Goal: Task Accomplishment & Management: Use online tool/utility

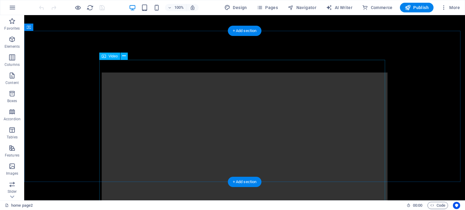
scroll to position [13, 0]
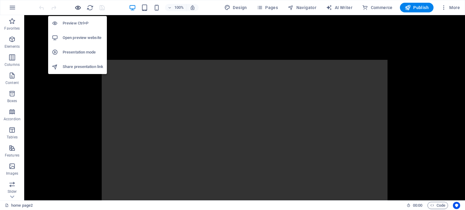
click at [77, 7] on icon "button" at bounding box center [78, 7] width 7 height 7
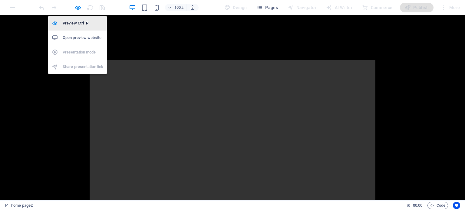
click at [78, 24] on h6 "Preview Ctrl+P" at bounding box center [83, 23] width 41 height 7
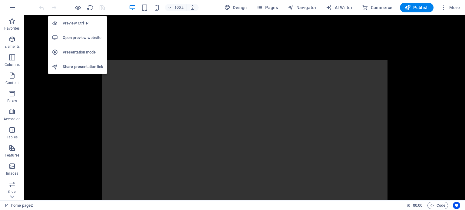
click at [81, 38] on h6 "Open preview website" at bounding box center [83, 37] width 41 height 7
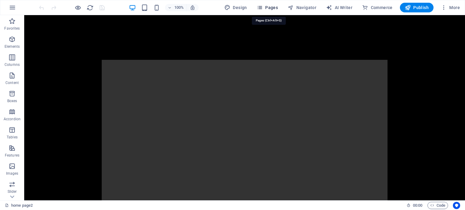
click at [270, 8] on span "Pages" at bounding box center [267, 8] width 21 height 6
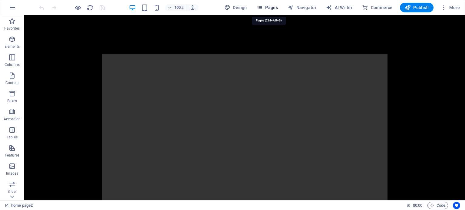
scroll to position [0, 0]
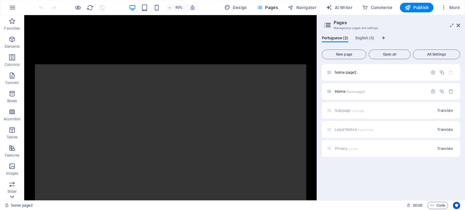
click at [12, 196] on icon at bounding box center [12, 197] width 8 height 8
click at [15, 19] on icon at bounding box center [12, 19] width 8 height 8
click at [358, 90] on span "/home-page2" at bounding box center [355, 91] width 19 height 3
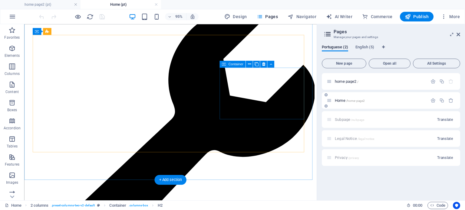
scroll to position [1600, 0]
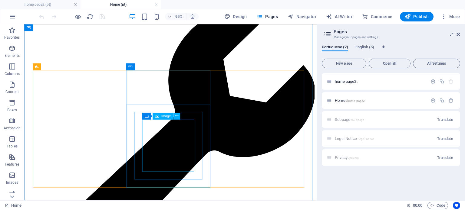
click at [162, 117] on span "Image" at bounding box center [166, 115] width 10 height 3
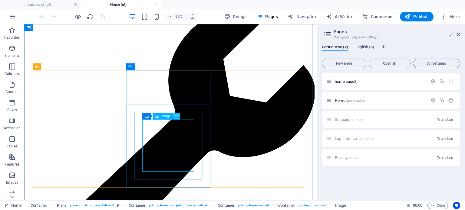
click at [176, 117] on icon at bounding box center [176, 116] width 3 height 6
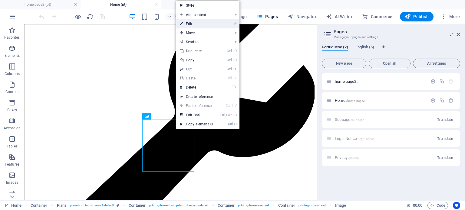
click at [201, 26] on link "⏎ Edit" at bounding box center [196, 23] width 41 height 9
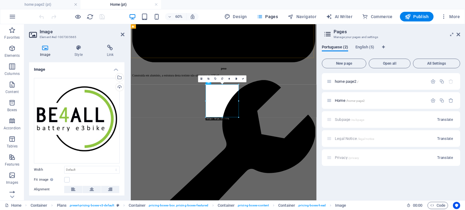
scroll to position [1786, 0]
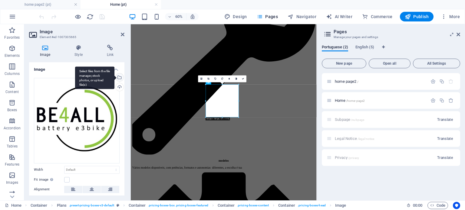
click at [120, 77] on div "Select files from the file manager, stock photos, or upload file(s)" at bounding box center [118, 78] width 9 height 9
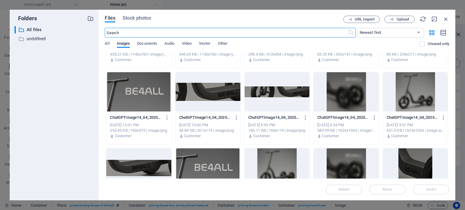
scroll to position [0, 0]
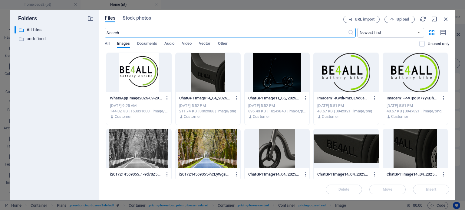
click at [398, 30] on select "Newest first Oldest first Name (A-Z) Name (Z-A) Size (0-9) Size (9-0) Resolutio…" at bounding box center [391, 33] width 67 height 10
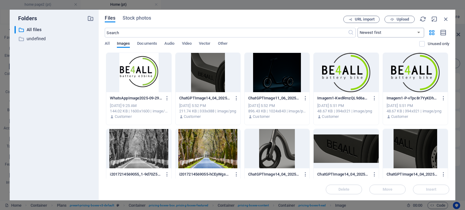
click at [398, 30] on select "Newest first Oldest first Name (A-Z) Name (Z-A) Size (0-9) Size (9-0) Resolutio…" at bounding box center [391, 33] width 67 height 10
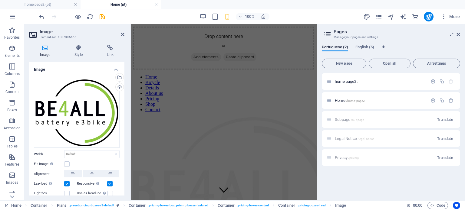
scroll to position [1767, 0]
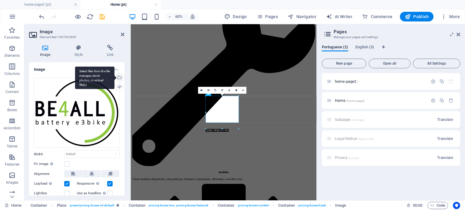
click at [114, 77] on div "Select files from the file manager, stock photos, or upload file(s)" at bounding box center [94, 78] width 39 height 23
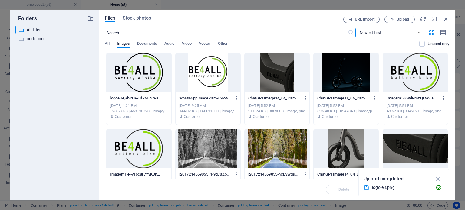
scroll to position [3212, 0]
click at [145, 73] on div at bounding box center [138, 72] width 65 height 39
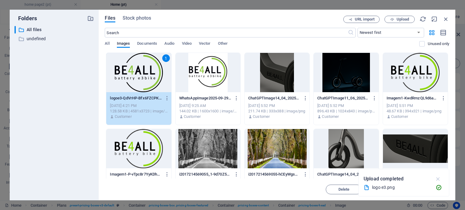
click at [440, 177] on icon "button" at bounding box center [438, 179] width 7 height 7
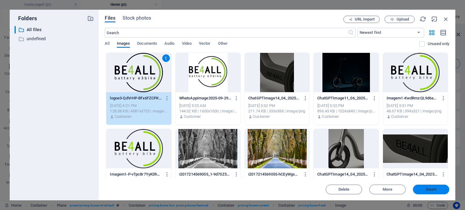
click at [429, 190] on span "Insert" at bounding box center [431, 190] width 11 height 4
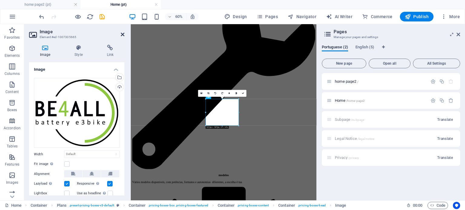
click at [124, 35] on icon at bounding box center [123, 34] width 4 height 5
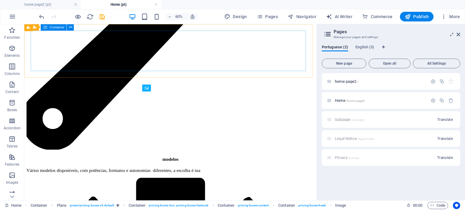
scroll to position [1629, 0]
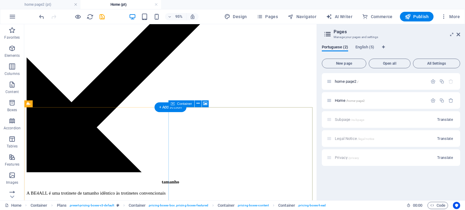
scroll to position [1060, 0]
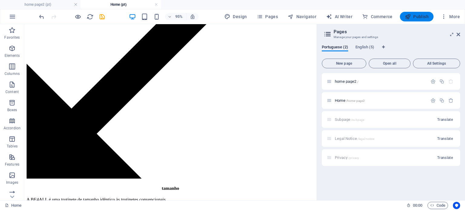
click at [418, 19] on span "Publish" at bounding box center [417, 17] width 24 height 6
checkbox input "false"
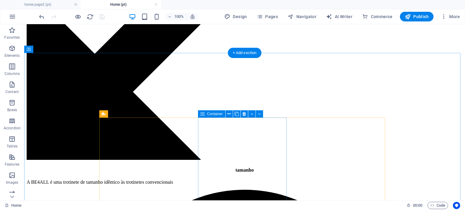
scroll to position [1489, 0]
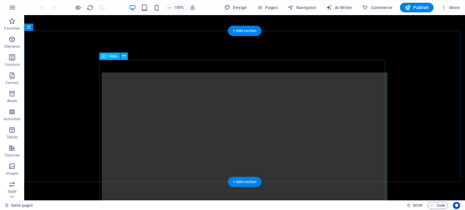
scroll to position [13, 0]
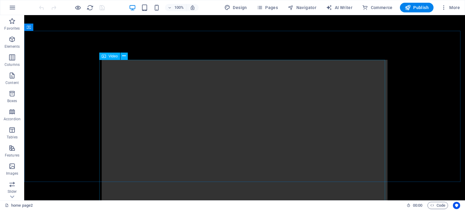
click at [111, 58] on div "Video" at bounding box center [109, 56] width 21 height 7
click at [126, 56] on icon at bounding box center [123, 56] width 3 height 6
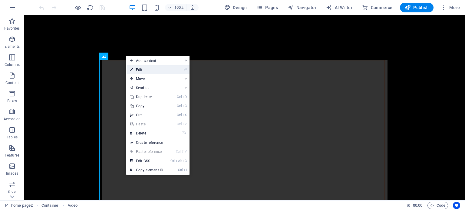
click at [147, 70] on link "⏎ Edit" at bounding box center [146, 69] width 41 height 9
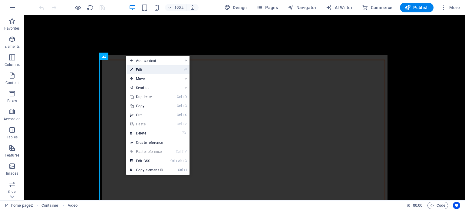
select select "px"
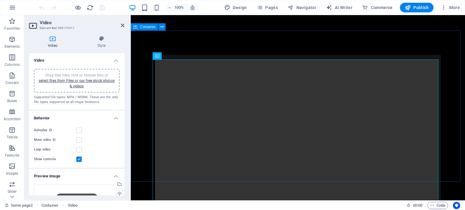
scroll to position [8, 0]
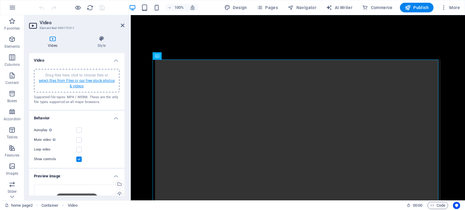
click at [79, 82] on link "select files from Files or our free stock photos & videos" at bounding box center [77, 84] width 76 height 10
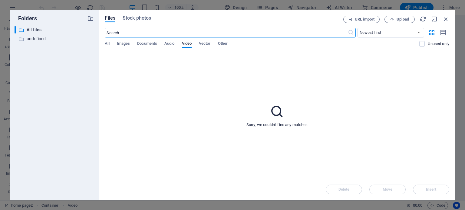
scroll to position [0, 0]
click at [30, 40] on p "undefined" at bounding box center [55, 38] width 56 height 7
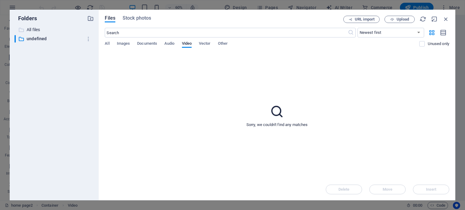
click at [28, 28] on p "All files" at bounding box center [55, 29] width 56 height 7
click at [451, 21] on div "Files Stock photos URL import Upload ​ Newest first Oldest first Name (A-Z) Nam…" at bounding box center [277, 105] width 357 height 191
click at [447, 19] on icon "button" at bounding box center [446, 19] width 7 height 7
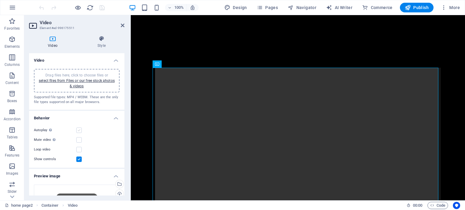
click at [78, 131] on label at bounding box center [78, 130] width 5 height 5
click at [0, 0] on input "Autoplay Autoplay is only available if muted is checked" at bounding box center [0, 0] width 0 height 0
click at [78, 130] on label at bounding box center [78, 130] width 5 height 5
click at [0, 0] on input "Autoplay Autoplay is only available if muted is checked" at bounding box center [0, 0] width 0 height 0
click at [79, 150] on label at bounding box center [78, 149] width 5 height 5
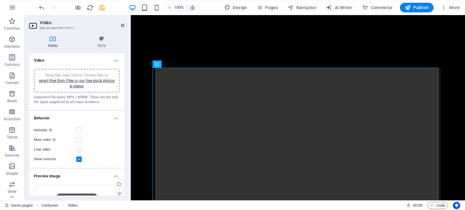
click at [0, 0] on input "Loop video" at bounding box center [0, 0] width 0 height 0
click at [79, 149] on label at bounding box center [78, 149] width 5 height 5
click at [0, 0] on input "Loop video" at bounding box center [0, 0] width 0 height 0
click at [78, 161] on label at bounding box center [78, 159] width 5 height 5
click at [0, 0] on input "Show controls" at bounding box center [0, 0] width 0 height 0
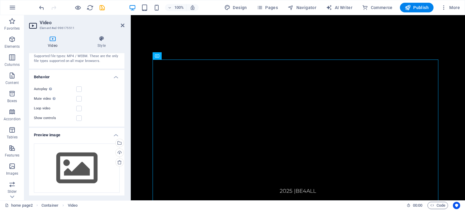
scroll to position [41, 0]
click at [79, 90] on label at bounding box center [78, 89] width 5 height 5
click at [0, 0] on input "Autoplay Autoplay is only available if muted is checked" at bounding box center [0, 0] width 0 height 0
click at [78, 89] on label at bounding box center [78, 89] width 5 height 5
click at [0, 0] on input "Autoplay Autoplay is only available if muted is checked" at bounding box center [0, 0] width 0 height 0
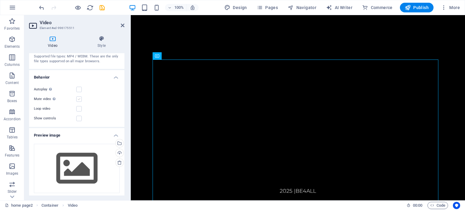
click at [79, 98] on label at bounding box center [78, 99] width 5 height 5
click at [0, 0] on input "Mute video Autoplay will be available if muted is checked" at bounding box center [0, 0] width 0 height 0
click at [78, 90] on label at bounding box center [78, 89] width 5 height 5
click at [0, 0] on input "Autoplay Autoplay is only available if muted is checked" at bounding box center [0, 0] width 0 height 0
click at [171, 183] on div "2025 | BE4ALL" at bounding box center [298, 191] width 334 height 19
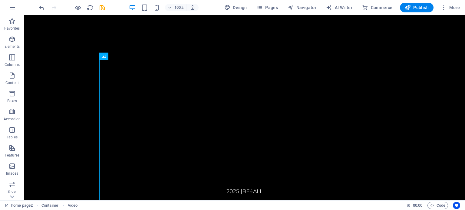
scroll to position [0, 0]
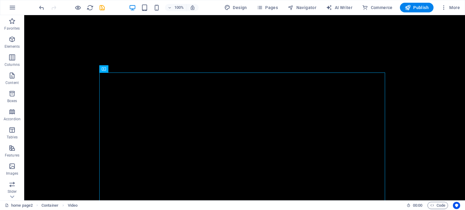
drag, startPoint x: 137, startPoint y: 71, endPoint x: 118, endPoint y: 37, distance: 39.0
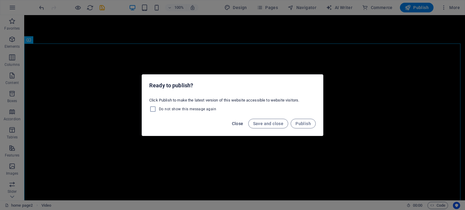
click at [241, 124] on span "Close" at bounding box center [238, 123] width 12 height 5
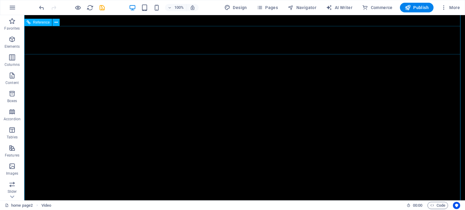
scroll to position [93, 0]
click at [53, 47] on figure at bounding box center [244, 87] width 441 height 273
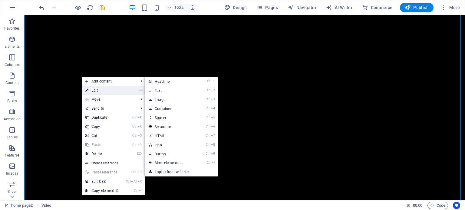
click at [102, 88] on link "⏎ Edit" at bounding box center [102, 90] width 41 height 9
select select "px"
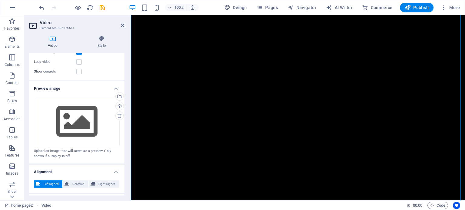
scroll to position [139, 0]
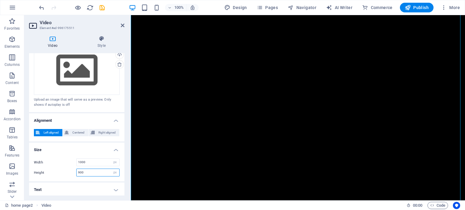
click at [107, 171] on input "900" at bounding box center [98, 172] width 43 height 7
click at [81, 132] on span "Centered" at bounding box center [79, 132] width 16 height 7
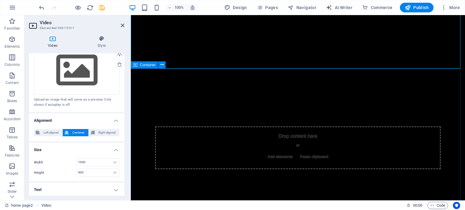
scroll to position [208, 0]
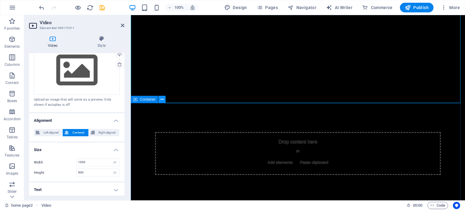
click at [162, 100] on icon at bounding box center [162, 100] width 3 height 6
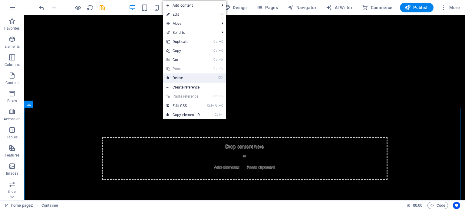
click at [181, 77] on link "⌦ Delete" at bounding box center [183, 78] width 41 height 9
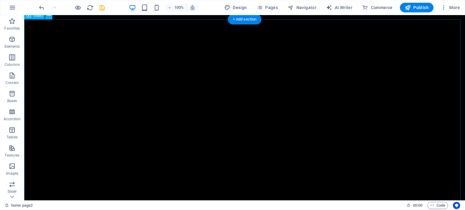
scroll to position [0, 0]
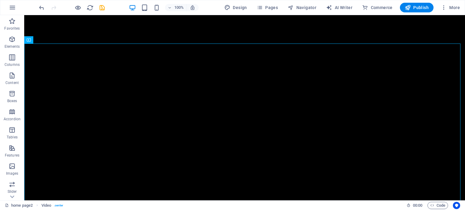
drag, startPoint x: 66, startPoint y: 57, endPoint x: 43, endPoint y: 28, distance: 37.1
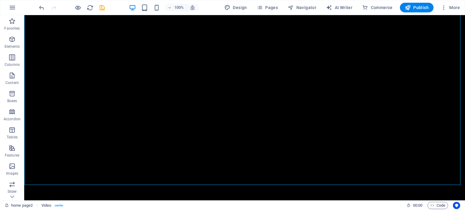
scroll to position [134, 0]
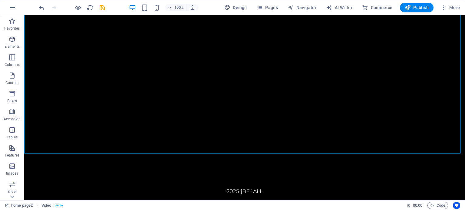
click at [48, 154] on div "Home Bicycle Details About us Pricing Shop Contact 2025 | BE4ALL" at bounding box center [244, 41] width 441 height 320
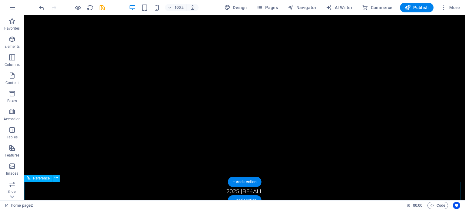
click at [222, 194] on div "2025 | BE4ALL" at bounding box center [244, 191] width 431 height 9
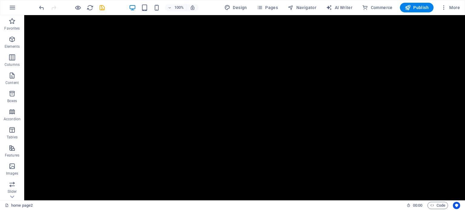
scroll to position [91, 0]
click at [14, 39] on icon "button" at bounding box center [11, 39] width 7 height 7
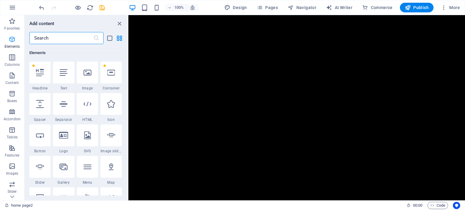
scroll to position [64, 0]
click at [42, 140] on div at bounding box center [39, 136] width 21 height 22
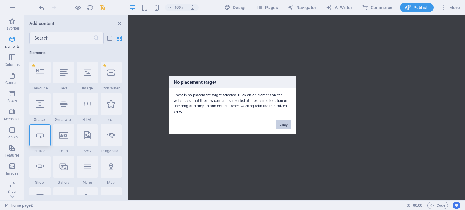
click at [287, 125] on button "Okay" at bounding box center [283, 124] width 15 height 9
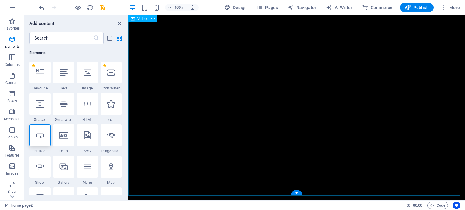
click at [252, 166] on figure at bounding box center [296, 60] width 337 height 273
click at [41, 140] on div at bounding box center [39, 136] width 21 height 22
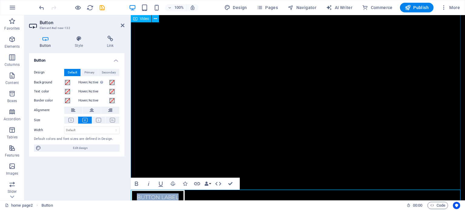
scroll to position [144, 0]
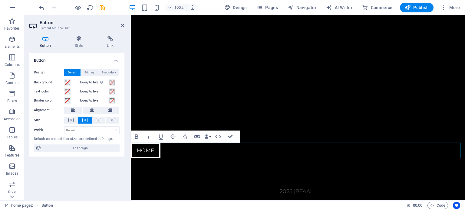
click at [93, 173] on div "Button Design Default Primary Secondary Background Hover/Active Switch to previ…" at bounding box center [76, 124] width 95 height 143
click at [220, 139] on icon "button" at bounding box center [218, 136] width 7 height 7
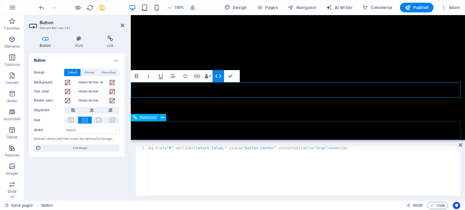
scroll to position [205, 0]
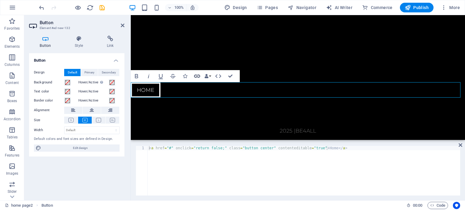
click at [198, 75] on icon "button" at bounding box center [197, 76] width 6 height 3
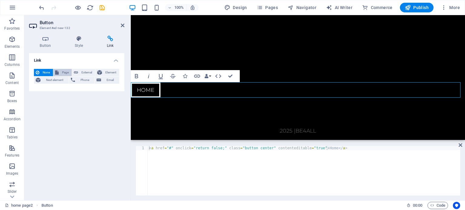
click at [62, 71] on span "Page" at bounding box center [65, 72] width 9 height 7
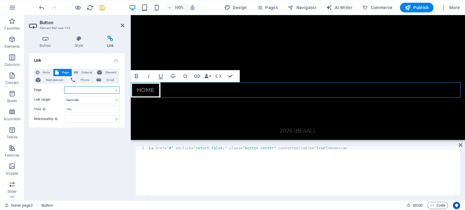
click at [70, 89] on select "home page2 Home home page2 Home Subpage Legal Notice Privacy" at bounding box center [91, 90] width 55 height 7
select select "1"
click at [64, 87] on select "home page2 Home home page2 Home Subpage Legal Notice Privacy" at bounding box center [91, 90] width 55 height 7
click at [81, 101] on select "New tab Same tab Overlay" at bounding box center [91, 99] width 55 height 7
click at [64, 96] on select "New tab Same tab Overlay" at bounding box center [91, 99] width 55 height 7
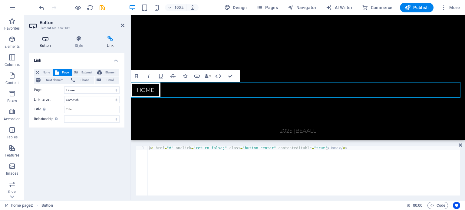
click at [45, 41] on icon at bounding box center [45, 39] width 33 height 6
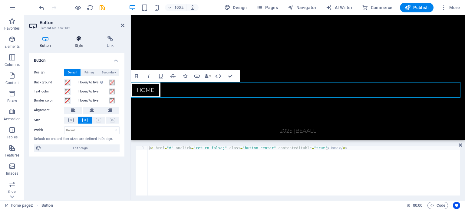
click at [76, 44] on h4 "Style" at bounding box center [80, 42] width 32 height 13
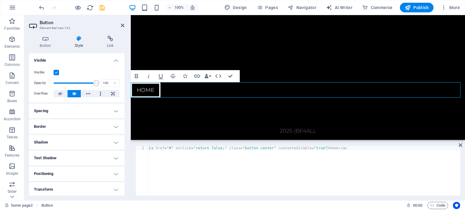
click at [69, 112] on h4 "Spacing" at bounding box center [76, 111] width 95 height 15
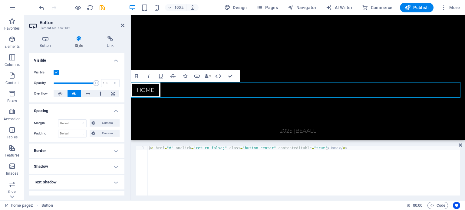
click at [113, 109] on h4 "Spacing" at bounding box center [76, 109] width 95 height 11
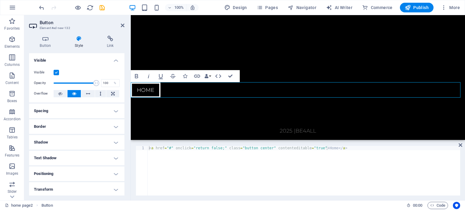
click at [98, 129] on h4 "Border" at bounding box center [76, 127] width 95 height 15
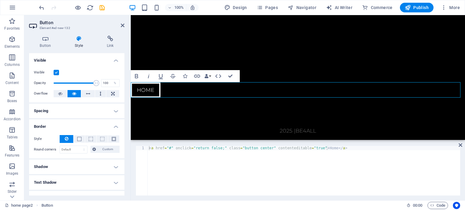
click at [112, 126] on h4 "Border" at bounding box center [76, 125] width 95 height 11
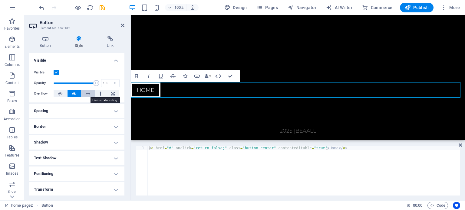
click at [88, 92] on icon at bounding box center [88, 93] width 4 height 7
click at [78, 92] on button at bounding box center [75, 93] width 14 height 7
click at [114, 95] on button at bounding box center [112, 93] width 13 height 7
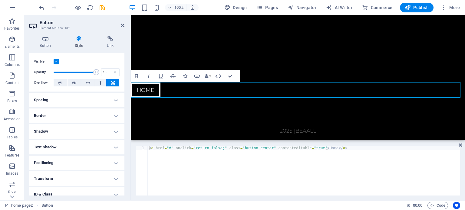
scroll to position [42, 0]
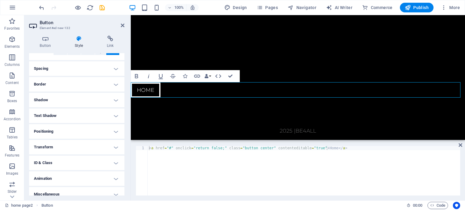
click at [113, 133] on h4 "Positioning" at bounding box center [76, 131] width 95 height 15
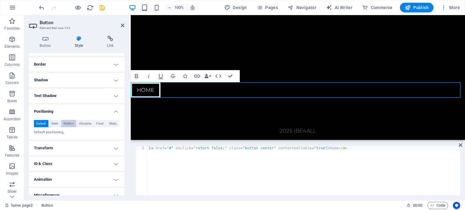
click at [71, 124] on span "Relative" at bounding box center [69, 123] width 10 height 7
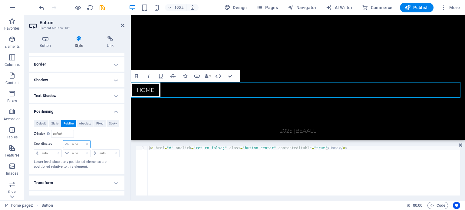
click at [86, 143] on select "auto px rem % em" at bounding box center [76, 144] width 27 height 7
select select "px"
click at [81, 141] on select "auto px rem % em" at bounding box center [76, 144] width 27 height 7
type input "0"
click at [95, 155] on select "auto px rem % em" at bounding box center [105, 153] width 27 height 7
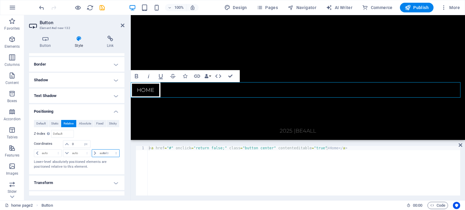
click at [92, 150] on select "auto px rem % em" at bounding box center [105, 153] width 27 height 7
click at [92, 152] on select "auto px rem % em" at bounding box center [105, 153] width 27 height 7
select select "px"
click at [110, 150] on select "auto px rem % em" at bounding box center [105, 153] width 27 height 7
type input "0"
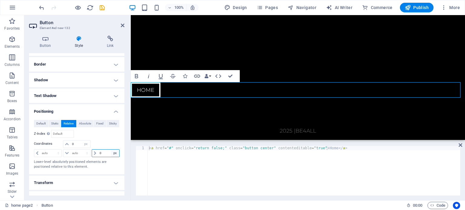
click at [115, 154] on select "auto px rem % em" at bounding box center [115, 153] width 8 height 7
click at [107, 151] on input "0" at bounding box center [108, 153] width 21 height 7
click at [92, 153] on span at bounding box center [95, 153] width 6 height 7
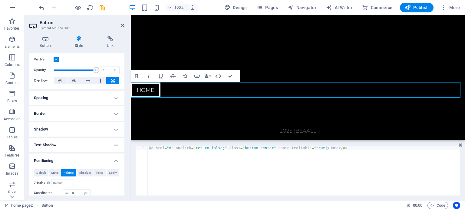
scroll to position [13, 0]
click at [105, 104] on h4 "Spacing" at bounding box center [76, 98] width 95 height 15
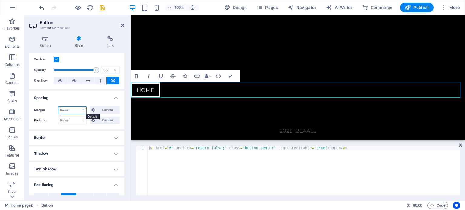
click at [81, 110] on select "Default auto px % rem vw vh Custom" at bounding box center [72, 110] width 28 height 7
select select "px"
click at [77, 107] on select "Default auto px % rem vw vh Custom" at bounding box center [72, 110] width 28 height 7
type input "0"
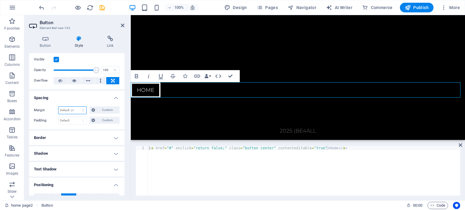
select select "px"
type input "0"
select select "px"
type input "0"
select select "px"
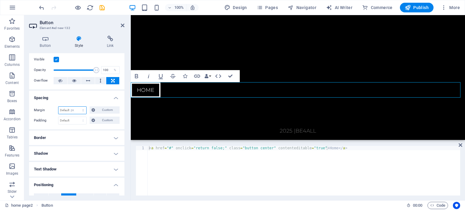
type input "0"
select select "px"
click at [95, 110] on button "Custom" at bounding box center [105, 110] width 30 height 7
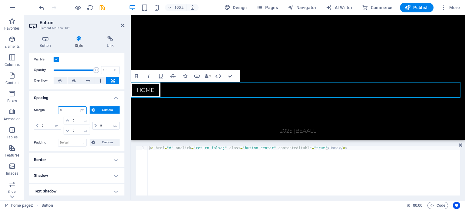
scroll to position [25, 0]
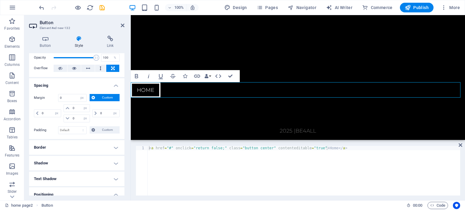
click at [74, 150] on h4 "Border" at bounding box center [76, 148] width 95 height 15
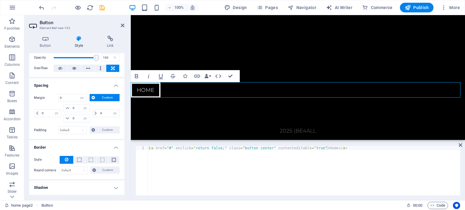
click at [74, 150] on h4 "Border" at bounding box center [76, 146] width 95 height 11
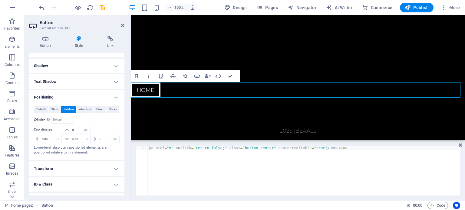
scroll to position [149, 0]
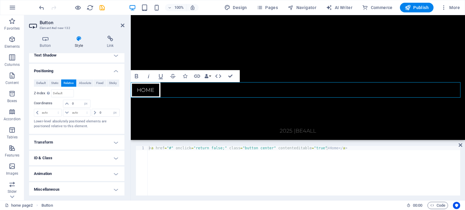
click at [81, 175] on h4 "Animation" at bounding box center [76, 174] width 95 height 15
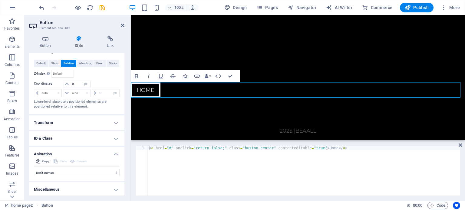
click at [82, 185] on h4 "Miscellaneous" at bounding box center [76, 190] width 95 height 15
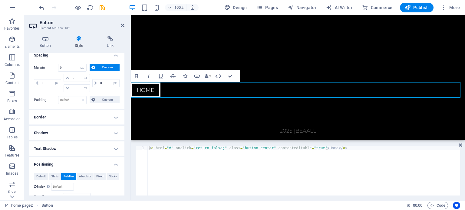
scroll to position [53, 0]
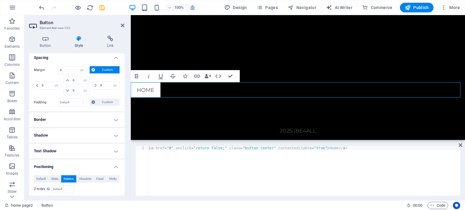
click at [152, 91] on link "Home" at bounding box center [146, 90] width 30 height 15
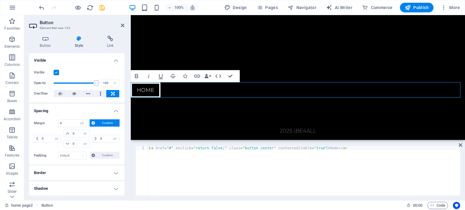
click at [56, 71] on label at bounding box center [56, 72] width 5 height 5
click at [0, 0] on input "Visible" at bounding box center [0, 0] width 0 height 0
click at [152, 91] on link "Home" at bounding box center [146, 90] width 30 height 15
click at [54, 71] on label at bounding box center [56, 72] width 5 height 5
click at [0, 0] on input "Visible" at bounding box center [0, 0] width 0 height 0
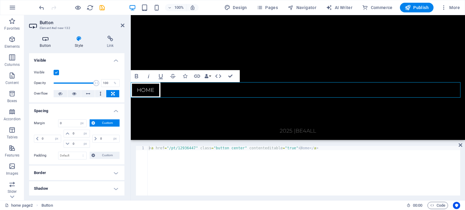
click at [51, 41] on icon at bounding box center [45, 39] width 33 height 6
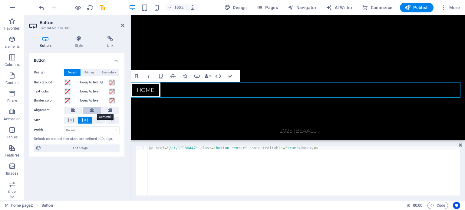
click at [90, 112] on icon at bounding box center [92, 110] width 4 height 7
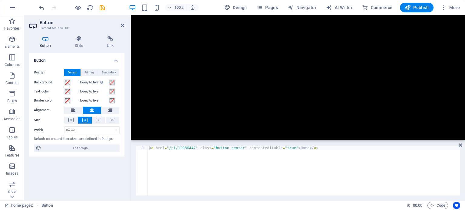
drag, startPoint x: 280, startPoint y: 97, endPoint x: 153, endPoint y: 34, distance: 141.9
drag, startPoint x: 273, startPoint y: 118, endPoint x: 197, endPoint y: 26, distance: 118.5
drag, startPoint x: 275, startPoint y: 95, endPoint x: 175, endPoint y: 27, distance: 120.8
drag, startPoint x: 280, startPoint y: 122, endPoint x: 170, endPoint y: 32, distance: 142.7
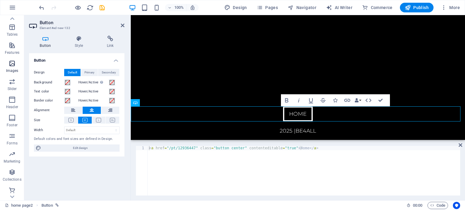
scroll to position [105, 0]
click at [13, 173] on icon "button" at bounding box center [11, 170] width 7 height 7
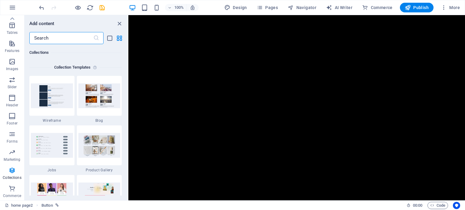
scroll to position [0, 0]
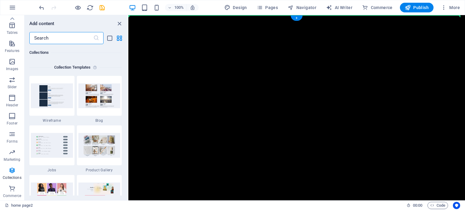
drag, startPoint x: 266, startPoint y: 178, endPoint x: 233, endPoint y: 40, distance: 142.0
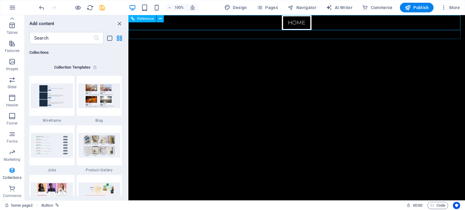
click at [141, 18] on span "Reference" at bounding box center [145, 19] width 17 height 4
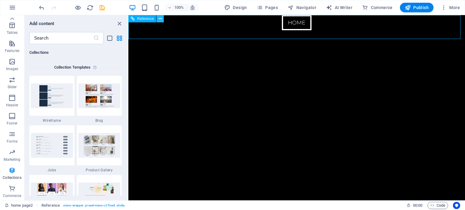
click at [160, 22] on icon at bounding box center [160, 19] width 3 height 6
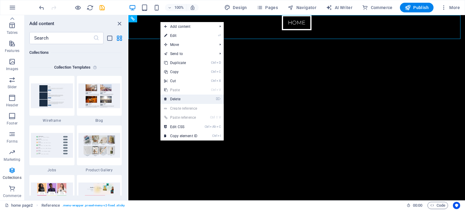
click at [184, 98] on link "⌦ Delete" at bounding box center [181, 99] width 41 height 9
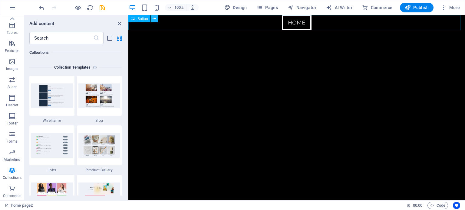
click at [157, 20] on button at bounding box center [154, 18] width 7 height 7
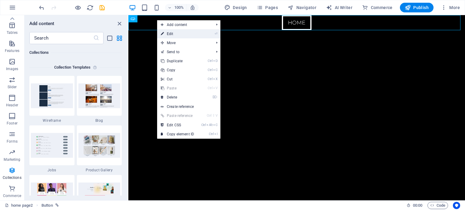
click at [204, 32] on li "⏎ Edit" at bounding box center [188, 33] width 63 height 9
click at [166, 32] on link "⏎ Edit" at bounding box center [177, 33] width 41 height 9
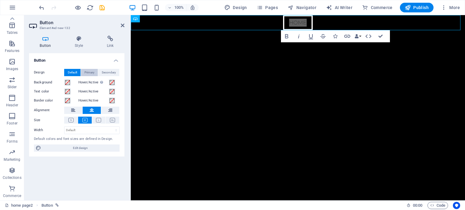
click at [93, 75] on span "Primary" at bounding box center [89, 72] width 10 height 7
click at [113, 71] on span "Secondary" at bounding box center [109, 72] width 14 height 7
click at [87, 131] on select "Default px rem % em vh vw" at bounding box center [92, 130] width 55 height 7
select select "px"
click at [111, 127] on select "Default px rem % em vh vw" at bounding box center [92, 130] width 55 height 7
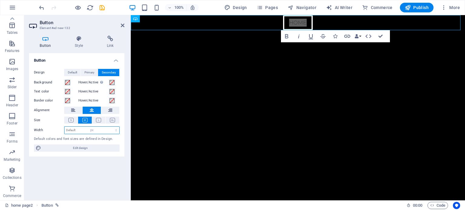
type input "98"
click at [78, 41] on icon at bounding box center [79, 39] width 30 height 6
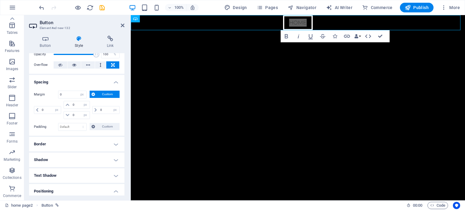
scroll to position [29, 0]
drag, startPoint x: 76, startPoint y: 103, endPoint x: 73, endPoint y: 103, distance: 3.6
click at [73, 103] on input "0" at bounding box center [80, 104] width 18 height 7
type input "40"
select select "DISABLED_OPTION_VALUE"
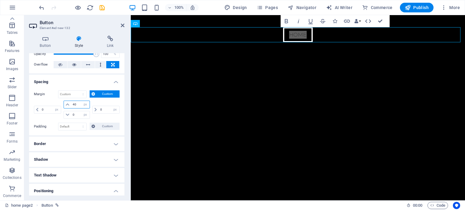
drag, startPoint x: 77, startPoint y: 104, endPoint x: 72, endPoint y: 103, distance: 5.5
click at [72, 103] on input "40" at bounding box center [80, 104] width 18 height 7
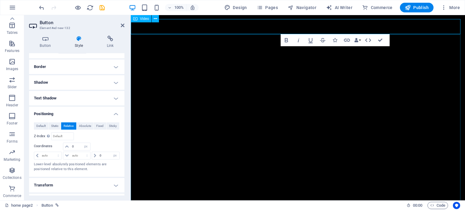
scroll to position [0, 0]
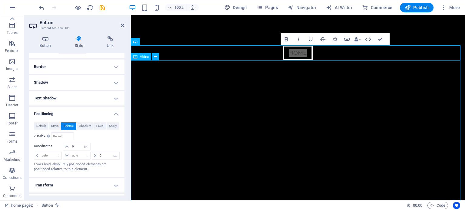
type input "40"
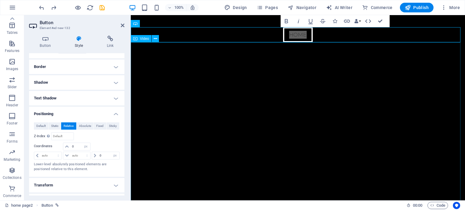
type input "0"
select select "px"
type input "0"
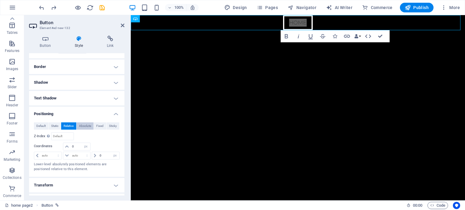
click at [83, 126] on span "Absolute" at bounding box center [85, 126] width 12 height 7
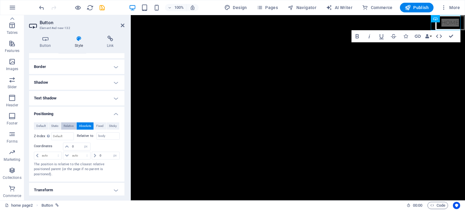
click at [70, 124] on span "Relative" at bounding box center [69, 126] width 10 height 7
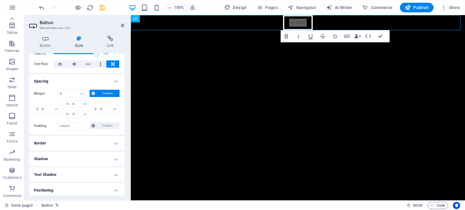
scroll to position [29, 0]
click at [68, 124] on select "Default px rem % vh vw Custom" at bounding box center [72, 127] width 28 height 7
click at [100, 92] on span "Custom" at bounding box center [107, 94] width 21 height 7
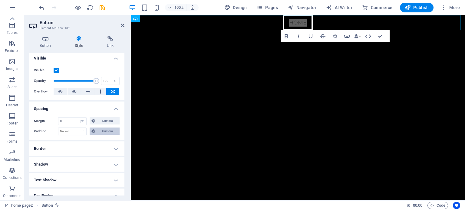
scroll to position [0, 0]
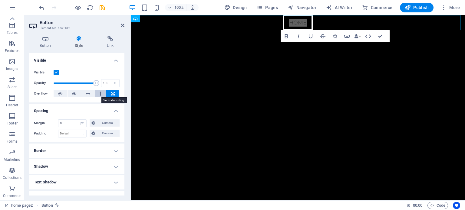
click at [98, 92] on button at bounding box center [100, 93] width 11 height 7
click at [111, 94] on icon at bounding box center [113, 93] width 4 height 7
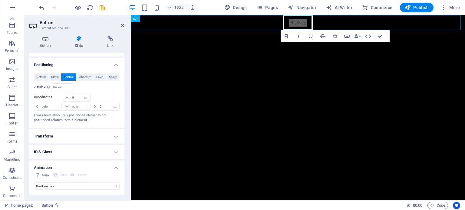
scroll to position [134, 0]
click at [58, 129] on h4 "Transform" at bounding box center [76, 136] width 95 height 15
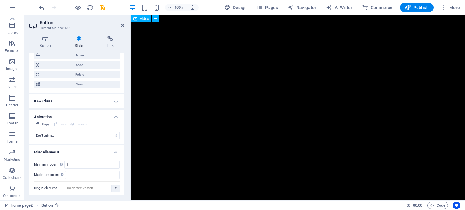
scroll to position [28, 0]
click at [158, 20] on button at bounding box center [155, 18] width 7 height 7
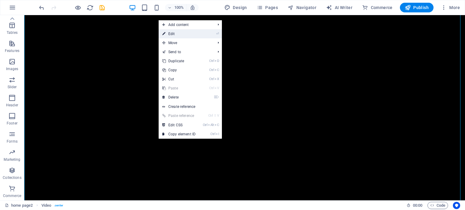
click at [172, 34] on link "⏎ Edit" at bounding box center [179, 33] width 41 height 9
select select "px"
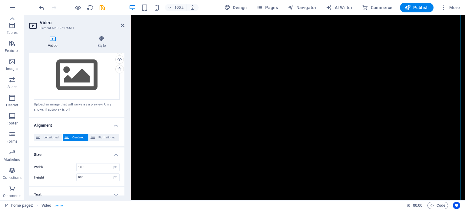
scroll to position [139, 0]
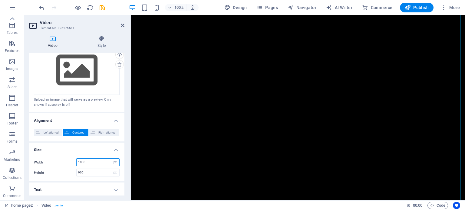
click at [98, 161] on input "1000" at bounding box center [98, 162] width 43 height 7
click at [91, 161] on input "100" at bounding box center [98, 162] width 43 height 7
drag, startPoint x: 81, startPoint y: 161, endPoint x: 77, endPoint y: 161, distance: 4.3
click at [77, 161] on input "1000" at bounding box center [98, 162] width 43 height 7
drag, startPoint x: 84, startPoint y: 160, endPoint x: 74, endPoint y: 161, distance: 9.7
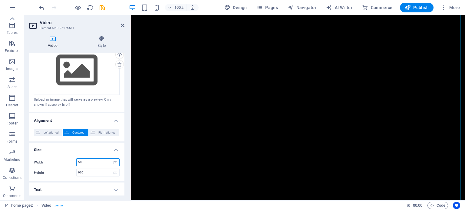
click at [74, 161] on div "Width 500 auto px %" at bounding box center [77, 163] width 86 height 8
type input "900"
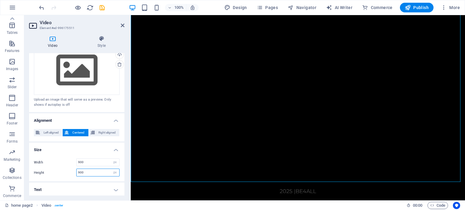
drag, startPoint x: 94, startPoint y: 171, endPoint x: 71, endPoint y: 170, distance: 22.1
click at [71, 170] on div "Height 900 auto px" at bounding box center [77, 173] width 86 height 8
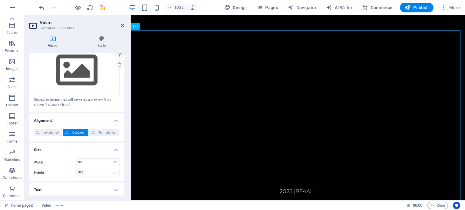
scroll to position [0, 0]
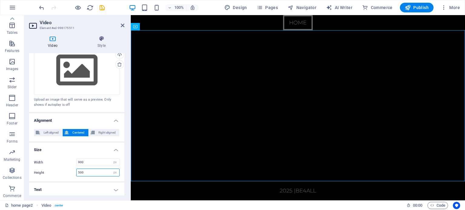
drag, startPoint x: 88, startPoint y: 174, endPoint x: 66, endPoint y: 176, distance: 21.6
click at [66, 176] on div "Width 900 auto px % Height 500 auto px" at bounding box center [76, 168] width 95 height 28
type input "900"
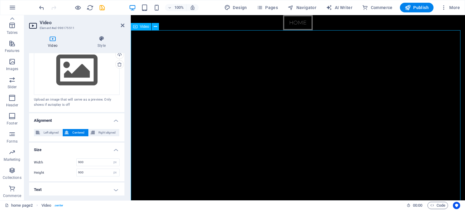
click at [194, 125] on figure at bounding box center [298, 166] width 334 height 273
click at [157, 31] on figure at bounding box center [298, 166] width 334 height 273
click at [157, 28] on icon at bounding box center [155, 27] width 3 height 6
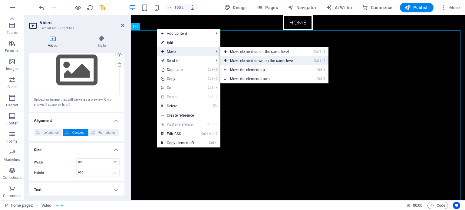
click at [240, 57] on link "Ctrl ⇧ ⬇ Move element down on the same level" at bounding box center [262, 60] width 85 height 9
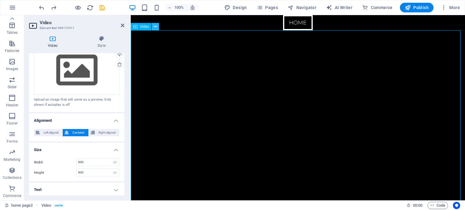
click at [156, 27] on icon at bounding box center [155, 27] width 3 height 6
click at [294, 25] on div "Home" at bounding box center [298, 22] width 334 height 15
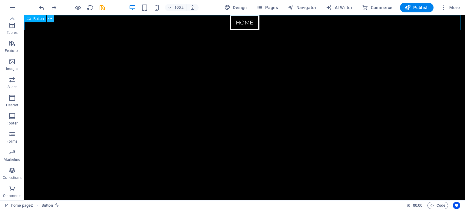
click at [51, 19] on icon at bounding box center [49, 19] width 3 height 6
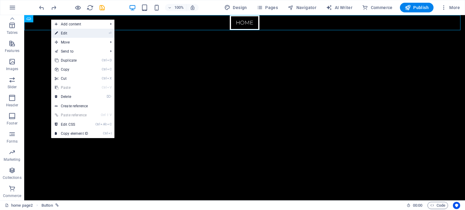
click at [69, 32] on link "⏎ Edit" at bounding box center [71, 33] width 41 height 9
select select "px"
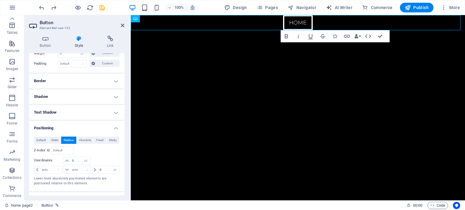
scroll to position [70, 0]
click at [101, 138] on span "Fixed" at bounding box center [99, 140] width 7 height 7
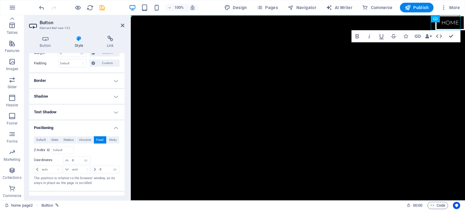
drag, startPoint x: 567, startPoint y: 35, endPoint x: 288, endPoint y: 57, distance: 280.3
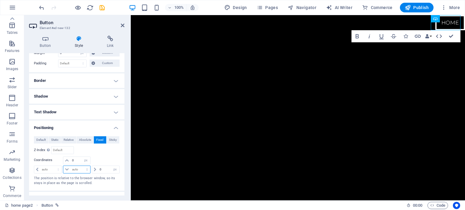
click at [71, 169] on select "auto px rem % em" at bounding box center [76, 169] width 27 height 7
select select "px"
click at [81, 166] on select "auto px rem % em" at bounding box center [76, 169] width 27 height 7
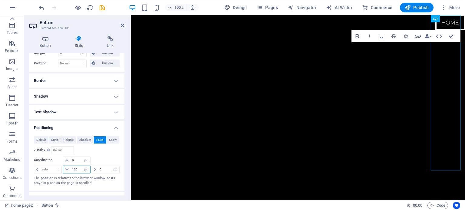
drag, startPoint x: 76, startPoint y: 168, endPoint x: 62, endPoint y: 171, distance: 14.1
click at [62, 171] on div "auto px rem % em 100 auto px rem % em 0 auto px rem % em" at bounding box center [77, 169] width 86 height 8
type input "0"
click at [103, 156] on div "Default Static Relative Absolute Fixed Sticky Z-Index Sets the order of the ele…" at bounding box center [77, 162] width 86 height 50
drag, startPoint x: 452, startPoint y: 182, endPoint x: 431, endPoint y: 181, distance: 21.8
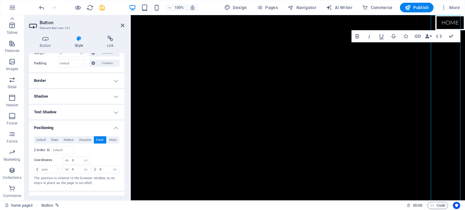
click at [436, 181] on div "Home" at bounding box center [451, 108] width 30 height 186
click at [80, 138] on span "Absolute" at bounding box center [85, 140] width 12 height 7
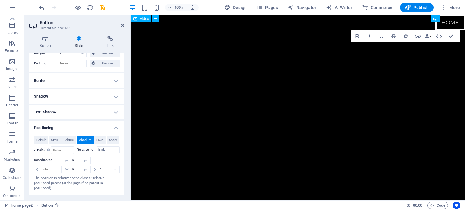
scroll to position [0, 0]
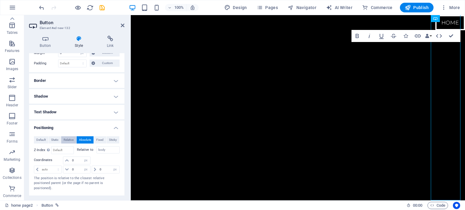
click at [73, 139] on span "Relative" at bounding box center [69, 140] width 10 height 7
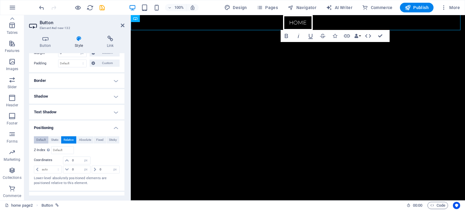
click at [45, 141] on span "Default" at bounding box center [40, 140] width 9 height 7
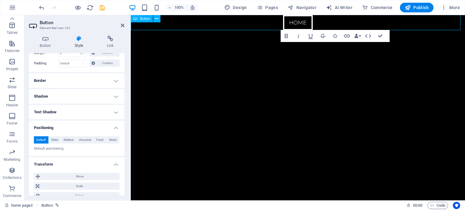
click at [384, 28] on div "Home" at bounding box center [298, 22] width 334 height 15
click at [56, 136] on div "Default Static Relative Absolute Fixed Sticky Z-Index Sets the order of the ele…" at bounding box center [76, 144] width 95 height 25
click at [56, 139] on span "Static" at bounding box center [54, 140] width 7 height 7
click at [71, 138] on span "Relative" at bounding box center [69, 140] width 10 height 7
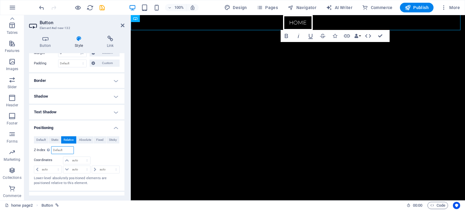
click at [62, 148] on input "number" at bounding box center [62, 150] width 22 height 7
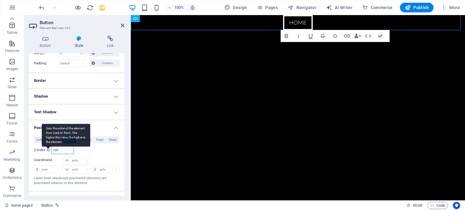
type input "100"
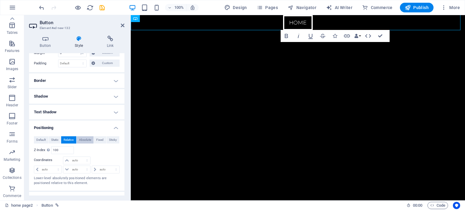
click at [82, 137] on span "Absolute" at bounding box center [85, 140] width 12 height 7
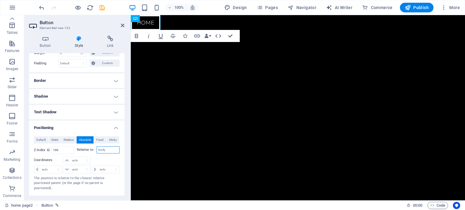
click at [103, 151] on input "body" at bounding box center [108, 150] width 23 height 7
click at [110, 150] on input "body" at bounding box center [108, 150] width 23 height 7
click at [112, 161] on div at bounding box center [105, 161] width 28 height 8
click at [224, 123] on figure at bounding box center [298, 151] width 334 height 273
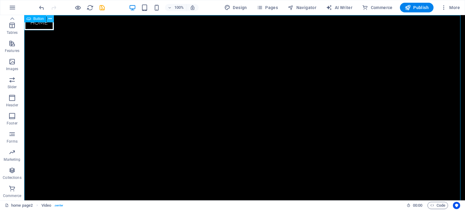
click at [50, 19] on icon at bounding box center [49, 19] width 3 height 6
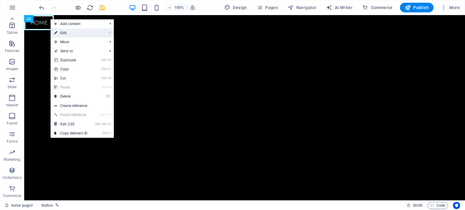
click at [63, 33] on link "⏎ Edit" at bounding box center [71, 32] width 41 height 9
select select "px"
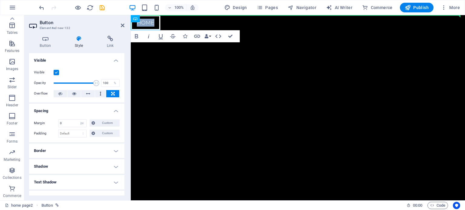
drag, startPoint x: 277, startPoint y: 32, endPoint x: 195, endPoint y: 79, distance: 93.6
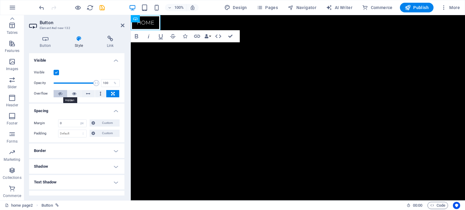
click at [58, 93] on icon at bounding box center [60, 93] width 4 height 7
drag, startPoint x: 283, startPoint y: 34, endPoint x: 243, endPoint y: 27, distance: 40.9
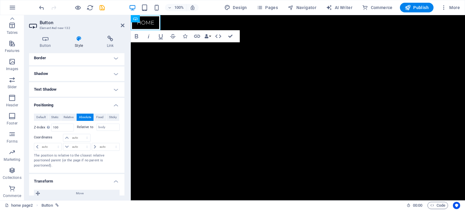
scroll to position [95, 0]
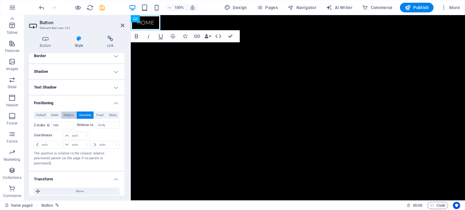
click at [70, 115] on span "Relative" at bounding box center [69, 115] width 10 height 7
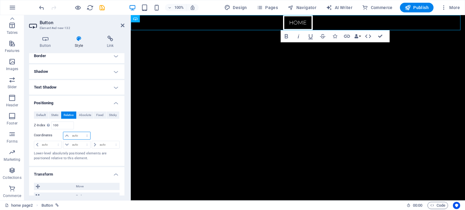
click at [86, 137] on select "auto px rem % em" at bounding box center [76, 135] width 27 height 7
click at [77, 134] on select "auto px rem % em" at bounding box center [76, 135] width 27 height 7
click at [84, 134] on select "auto px rem % em" at bounding box center [76, 135] width 27 height 7
select select "px"
click at [81, 132] on select "auto px rem % em" at bounding box center [76, 135] width 27 height 7
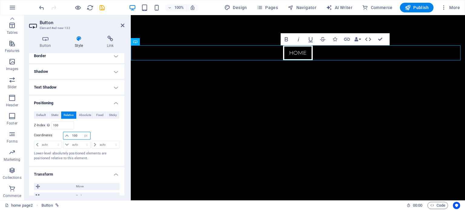
click at [73, 134] on input "100" at bounding box center [80, 135] width 19 height 7
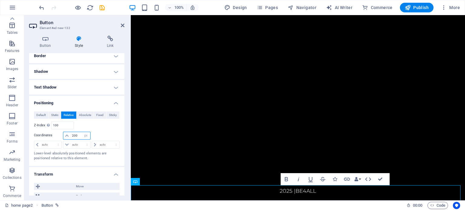
scroll to position [8, 0]
type input "200"
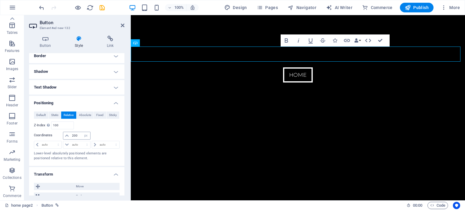
scroll to position [0, 0]
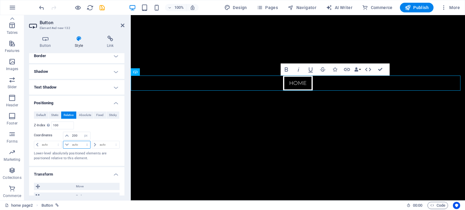
click at [86, 144] on select "auto px rem % em" at bounding box center [76, 144] width 27 height 7
click at [63, 141] on select "auto px rem % em" at bounding box center [76, 144] width 27 height 7
select select "DISABLED_OPTION_VALUE"
click at [114, 143] on select "auto px rem % em" at bounding box center [105, 144] width 27 height 7
click at [92, 141] on select "auto px rem % em" at bounding box center [105, 144] width 27 height 7
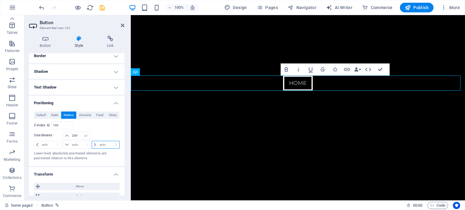
click at [113, 142] on select "auto px rem % em" at bounding box center [105, 144] width 27 height 7
select select "px"
click at [110, 141] on select "auto px rem % em" at bounding box center [105, 144] width 27 height 7
type input "100"
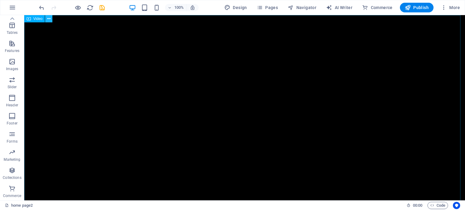
click at [49, 20] on icon at bounding box center [48, 19] width 3 height 6
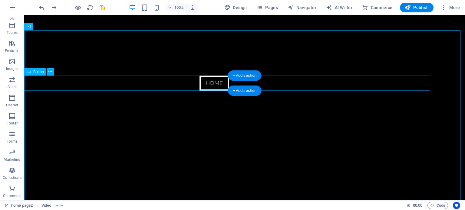
click at [192, 85] on div "Home" at bounding box center [214, 83] width 441 height 15
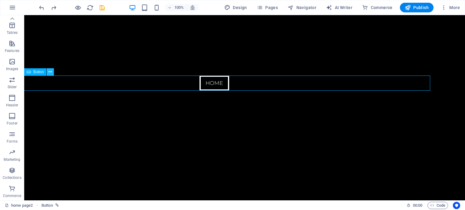
click at [50, 73] on icon at bounding box center [49, 72] width 3 height 6
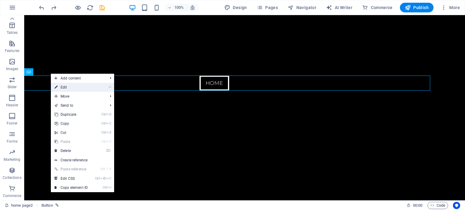
click at [73, 87] on link "⏎ Edit" at bounding box center [71, 87] width 41 height 9
select select "px"
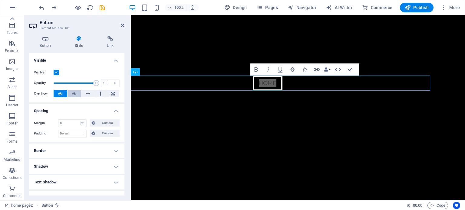
click at [78, 93] on button at bounding box center [75, 93] width 14 height 7
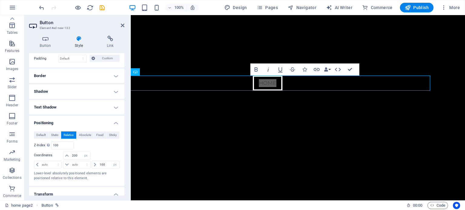
scroll to position [78, 0]
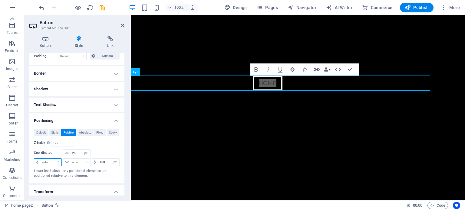
click at [55, 162] on select "auto px rem % em" at bounding box center [47, 162] width 27 height 7
select select "px"
click at [53, 159] on select "auto px rem % em" at bounding box center [47, 162] width 27 height 7
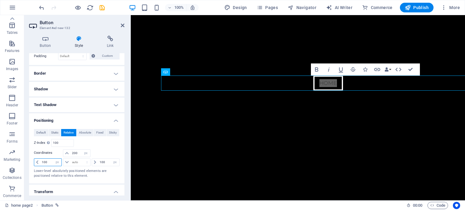
click at [43, 161] on input "100" at bounding box center [50, 162] width 21 height 7
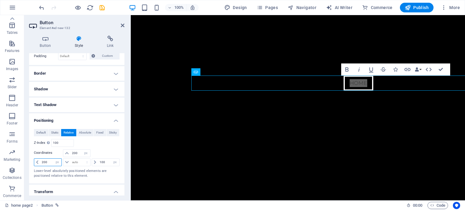
click at [42, 161] on input "200" at bounding box center [50, 162] width 21 height 7
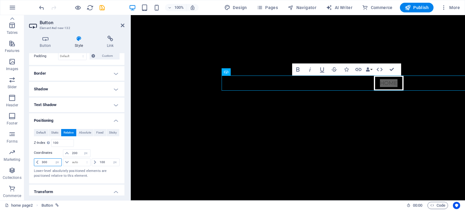
click at [44, 161] on input "300" at bounding box center [50, 162] width 21 height 7
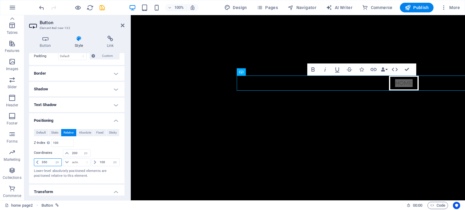
click at [41, 161] on input "350" at bounding box center [50, 162] width 21 height 7
type input "400"
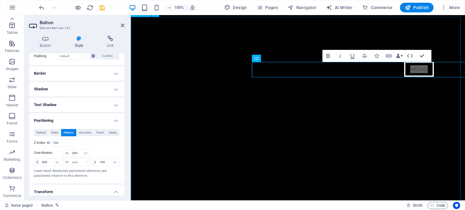
scroll to position [14, 1]
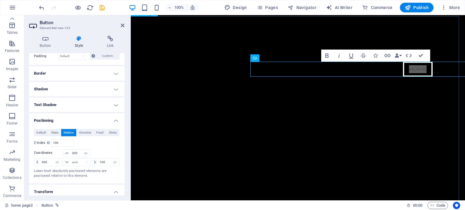
click at [192, 40] on figure at bounding box center [297, 152] width 334 height 273
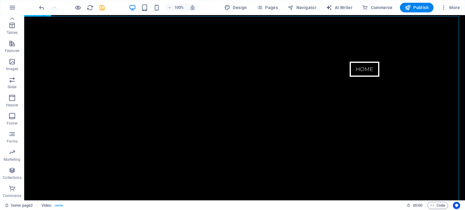
scroll to position [0, 1]
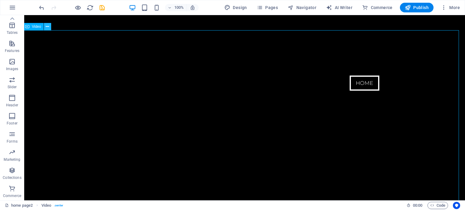
click at [47, 28] on icon at bounding box center [47, 27] width 3 height 6
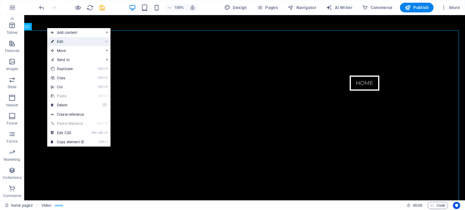
click at [66, 41] on link "⏎ Edit" at bounding box center [67, 41] width 41 height 9
select select "px"
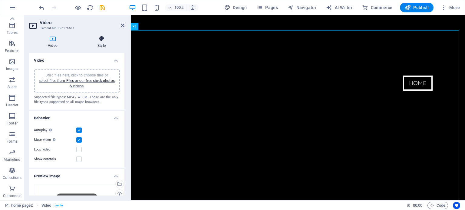
click at [101, 44] on h4 "Style" at bounding box center [102, 42] width 46 height 13
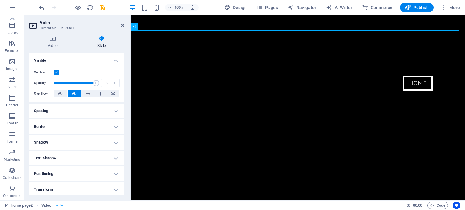
click at [80, 110] on h4 "Spacing" at bounding box center [76, 111] width 95 height 15
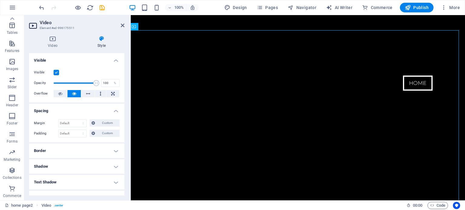
click at [81, 148] on h4 "Border" at bounding box center [76, 151] width 95 height 15
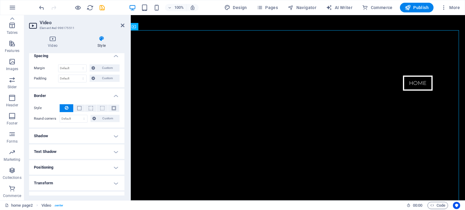
scroll to position [59, 0]
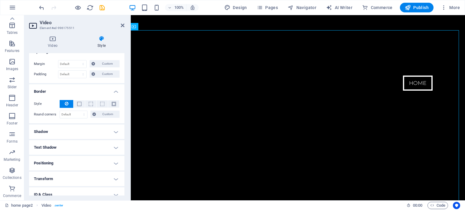
click at [85, 137] on h4 "Shadow" at bounding box center [76, 132] width 95 height 15
click at [84, 154] on h4 "Text Shadow" at bounding box center [76, 161] width 95 height 15
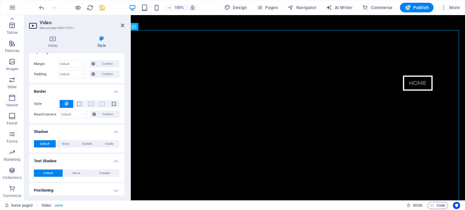
scroll to position [124, 0]
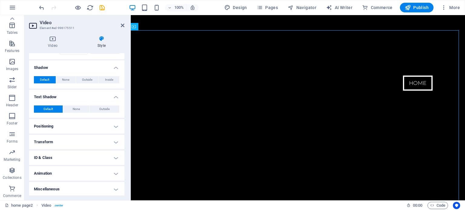
click at [78, 123] on h4 "Positioning" at bounding box center [76, 126] width 95 height 15
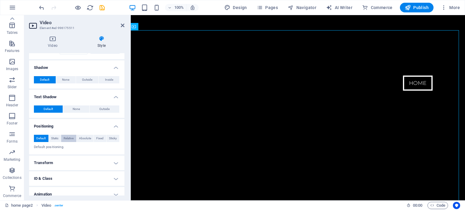
click at [68, 137] on span "Relative" at bounding box center [69, 138] width 10 height 7
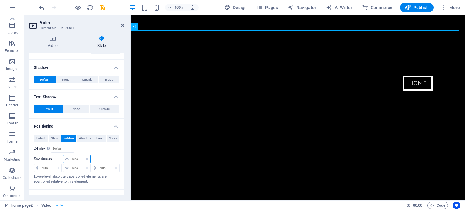
click at [87, 157] on select "auto px rem % em" at bounding box center [76, 159] width 27 height 7
select select "px"
click at [81, 156] on select "auto px rem % em" at bounding box center [76, 159] width 27 height 7
type input "100"
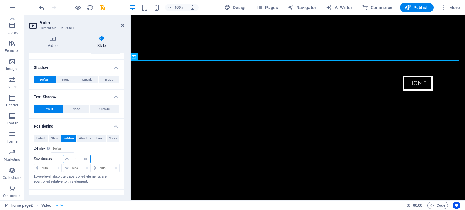
drag, startPoint x: 77, startPoint y: 158, endPoint x: 68, endPoint y: 158, distance: 8.2
click at [68, 158] on div "100 auto px rem % em" at bounding box center [76, 159] width 27 height 8
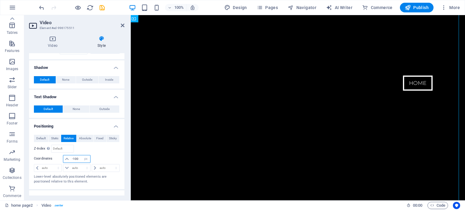
click at [75, 158] on input "-100" at bounding box center [80, 159] width 19 height 7
type input "-150"
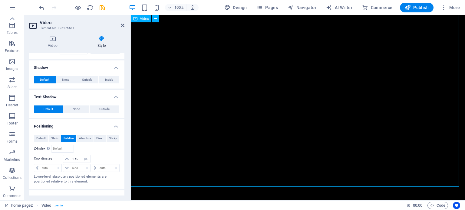
scroll to position [125, 1]
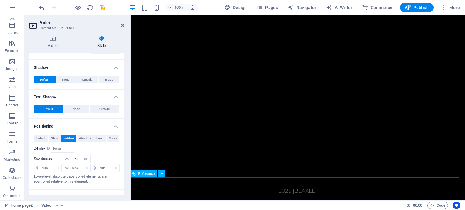
click at [214, 187] on div "2025 | BE4ALL" at bounding box center [296, 191] width 325 height 9
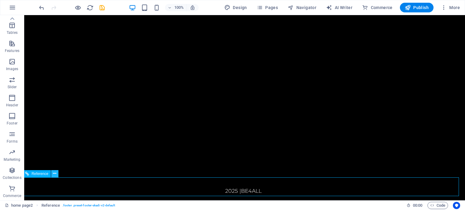
click at [54, 174] on icon at bounding box center [54, 174] width 3 height 6
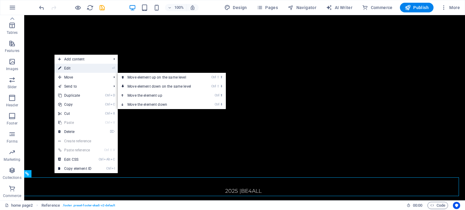
click at [81, 67] on link "⏎ Edit" at bounding box center [75, 68] width 41 height 9
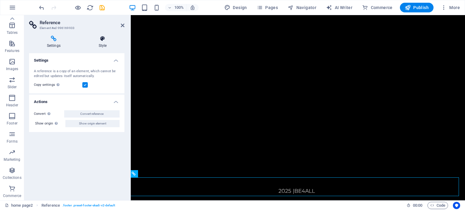
click at [99, 42] on h4 "Style" at bounding box center [103, 42] width 44 height 13
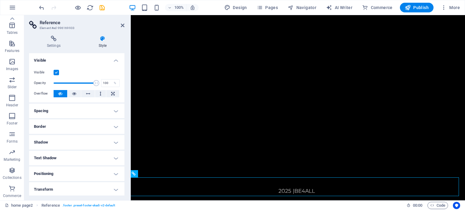
click at [67, 171] on h4 "Positioning" at bounding box center [76, 174] width 95 height 15
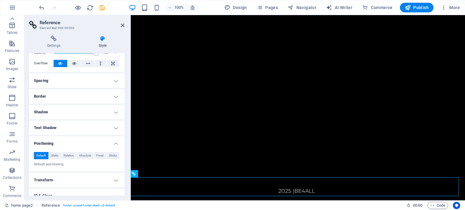
scroll to position [32, 0]
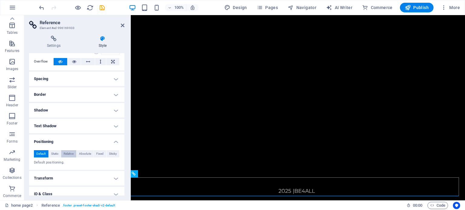
click at [68, 154] on span "Relative" at bounding box center [69, 154] width 10 height 7
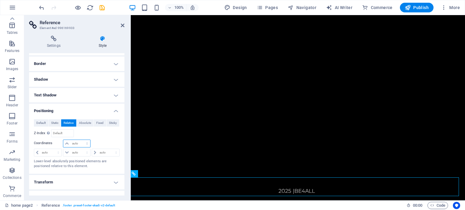
click at [75, 143] on select "auto px rem % em" at bounding box center [76, 143] width 27 height 7
select select "px"
click at [81, 140] on select "auto px rem % em" at bounding box center [76, 143] width 27 height 7
type input "0"
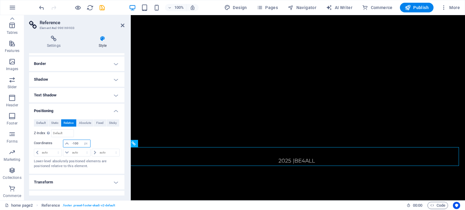
click at [75, 143] on input "-100" at bounding box center [80, 143] width 19 height 7
type input "-1"
type input "-200"
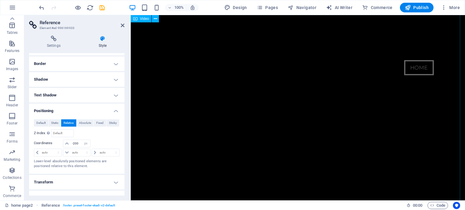
scroll to position [0, 0]
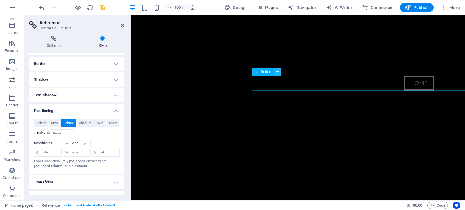
click at [276, 72] on icon at bounding box center [277, 72] width 3 height 6
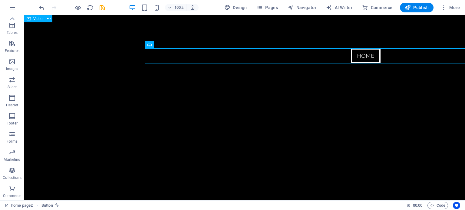
scroll to position [18, 0]
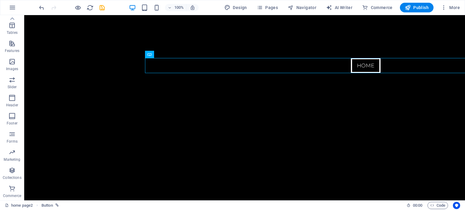
drag, startPoint x: 171, startPoint y: 68, endPoint x: 216, endPoint y: 170, distance: 110.9
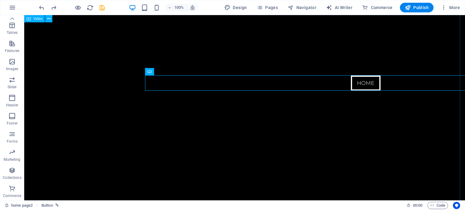
scroll to position [0, 0]
click at [170, 73] on icon at bounding box center [170, 72] width 3 height 6
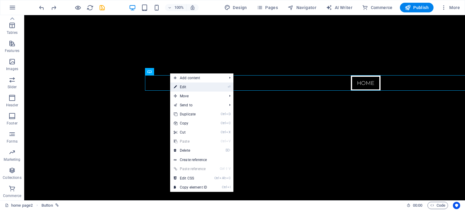
click at [183, 84] on link "⏎ Edit" at bounding box center [190, 87] width 41 height 9
select select "px"
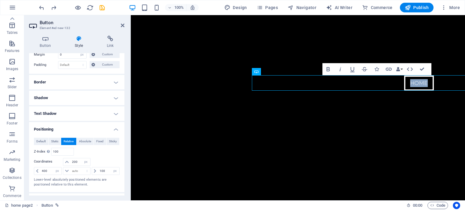
scroll to position [69, 0]
drag, startPoint x: 77, startPoint y: 161, endPoint x: 68, endPoint y: 161, distance: 8.5
click at [68, 161] on div "200 auto px rem % em" at bounding box center [76, 162] width 27 height 8
type input "0"
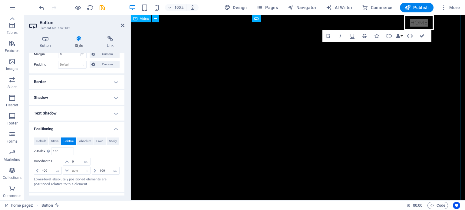
scroll to position [0, 0]
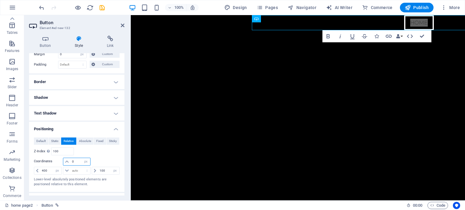
click at [78, 158] on input "0" at bounding box center [80, 161] width 19 height 7
type input "50"
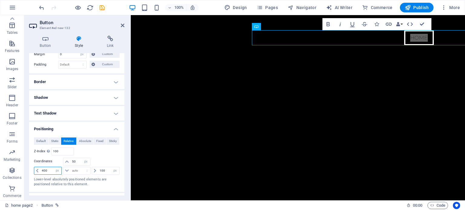
click at [43, 169] on input "400" at bounding box center [50, 170] width 21 height 7
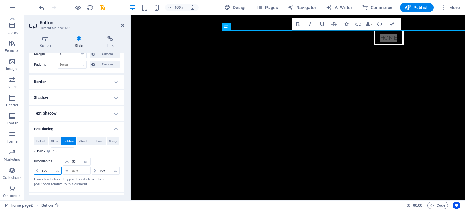
click at [46, 169] on input "300" at bounding box center [50, 170] width 21 height 7
type input "390"
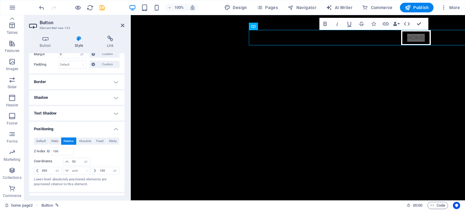
click at [81, 39] on icon at bounding box center [79, 39] width 30 height 6
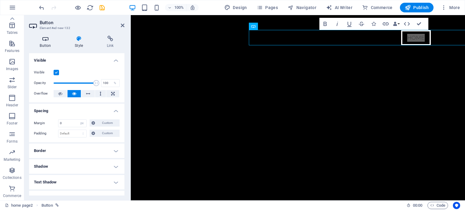
click at [49, 42] on h4 "Button" at bounding box center [46, 42] width 35 height 13
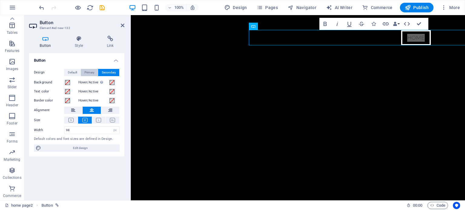
click at [88, 73] on span "Primary" at bounding box center [89, 72] width 10 height 7
click at [66, 73] on button "Default" at bounding box center [72, 72] width 16 height 7
click at [86, 74] on span "Primary" at bounding box center [89, 72] width 10 height 7
click at [67, 82] on span at bounding box center [67, 82] width 5 height 5
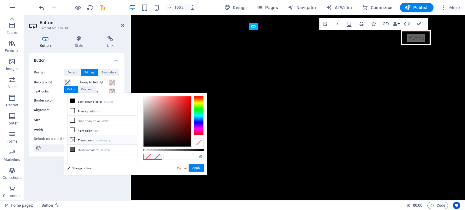
click at [86, 138] on li "Transparent rgba(0,0,0,.0)" at bounding box center [103, 140] width 70 height 10
type input "rgba(0, 0, 0, 0)"
click at [198, 165] on button "Apply" at bounding box center [196, 168] width 15 height 7
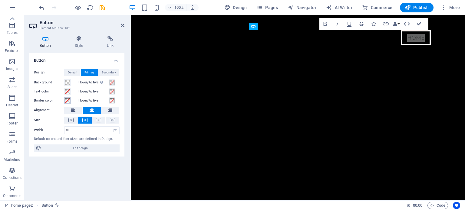
click at [68, 100] on span at bounding box center [67, 100] width 5 height 5
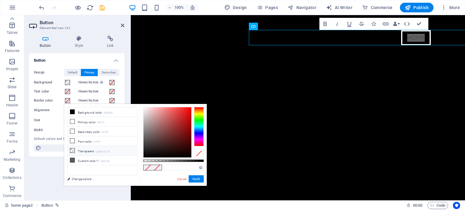
click at [80, 149] on li "Transparent rgba(0,0,0,.0)" at bounding box center [103, 151] width 70 height 10
type input "rgba(0, 0, 0, 0)"
click at [194, 178] on button "Apply" at bounding box center [196, 179] width 15 height 7
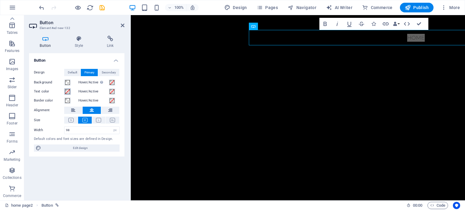
click at [67, 92] on span at bounding box center [67, 91] width 5 height 5
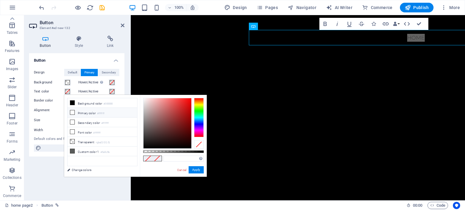
click at [92, 114] on li "Primary color #ffffff" at bounding box center [103, 113] width 70 height 10
type input "#ffffff"
click at [199, 171] on button "Apply" at bounding box center [196, 170] width 15 height 7
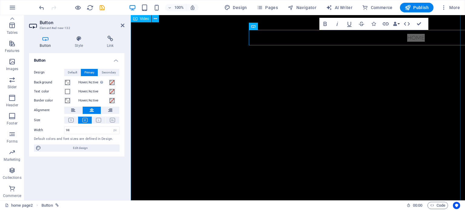
click at [426, 90] on figure at bounding box center [298, 121] width 334 height 273
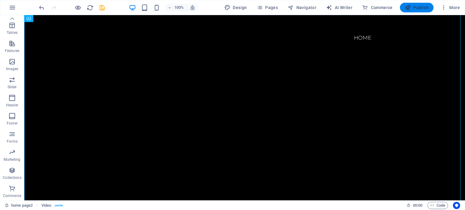
click at [418, 8] on span "Publish" at bounding box center [417, 8] width 24 height 6
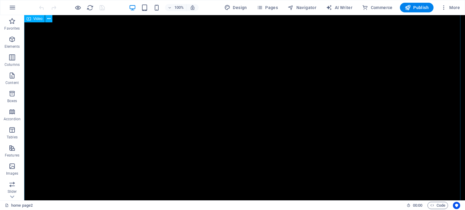
scroll to position [25, 0]
click at [49, 18] on icon at bounding box center [48, 19] width 3 height 6
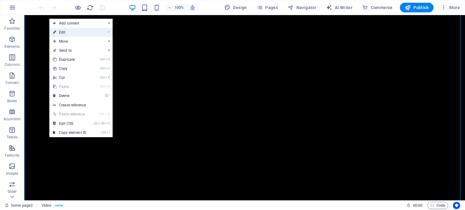
click at [73, 33] on link "⏎ Edit" at bounding box center [69, 32] width 41 height 9
select select "px"
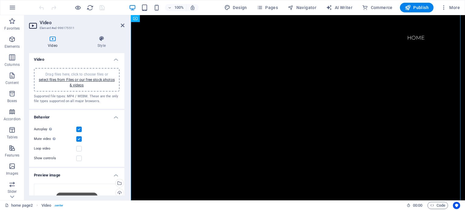
scroll to position [0, 0]
click at [104, 45] on h4 "Style" at bounding box center [102, 42] width 46 height 13
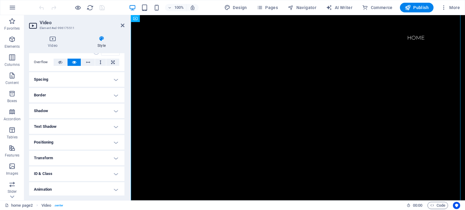
scroll to position [48, 0]
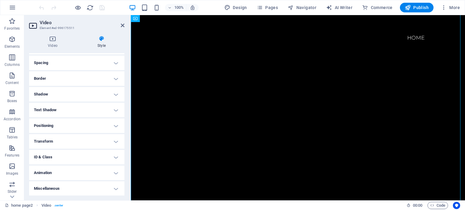
click at [65, 177] on h4 "Animation" at bounding box center [76, 173] width 95 height 15
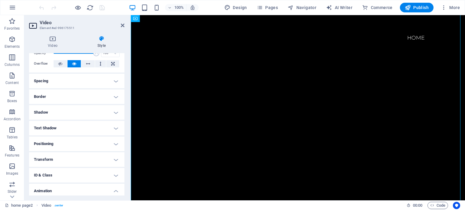
scroll to position [22, 0]
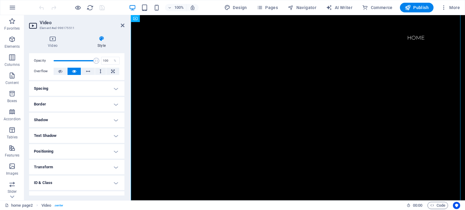
click at [65, 177] on h4 "ID & Class" at bounding box center [76, 183] width 95 height 15
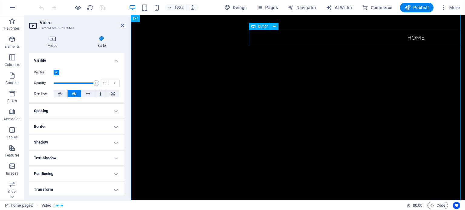
click at [419, 40] on div "Home" at bounding box center [416, 37] width 334 height 15
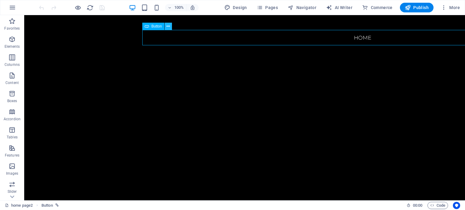
click at [170, 26] on icon at bounding box center [168, 26] width 3 height 6
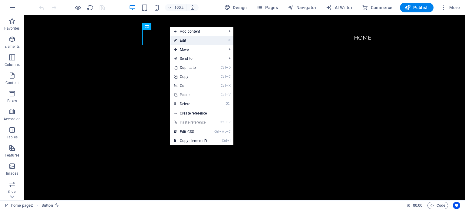
click at [210, 38] on link "⏎ Edit" at bounding box center [190, 40] width 41 height 9
select select "px"
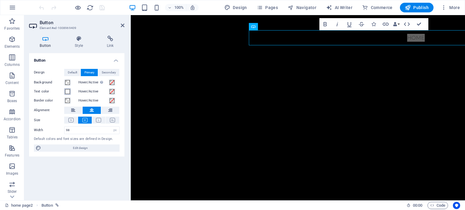
click at [69, 92] on span at bounding box center [67, 91] width 5 height 5
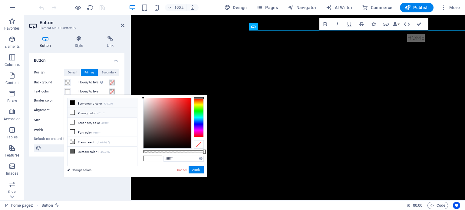
click at [73, 101] on icon at bounding box center [72, 103] width 4 height 4
type input "#000000"
click at [198, 167] on button "Apply" at bounding box center [196, 170] width 15 height 7
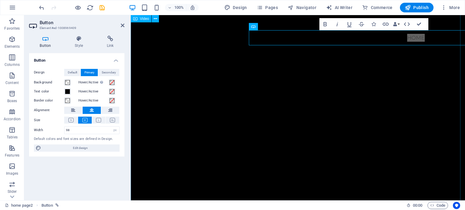
click at [374, 83] on figure at bounding box center [298, 121] width 334 height 273
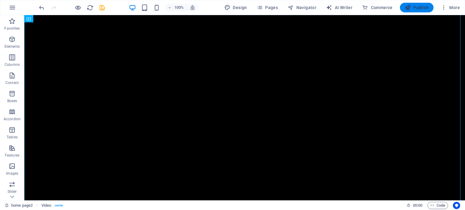
click at [419, 5] on span "Publish" at bounding box center [417, 8] width 24 height 6
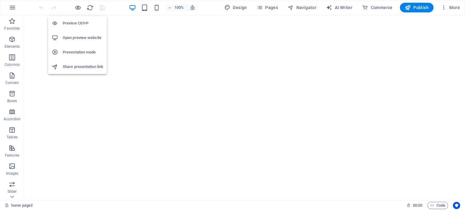
click at [78, 34] on h6 "Open preview website" at bounding box center [83, 37] width 41 height 7
